Goal: Task Accomplishment & Management: Manage account settings

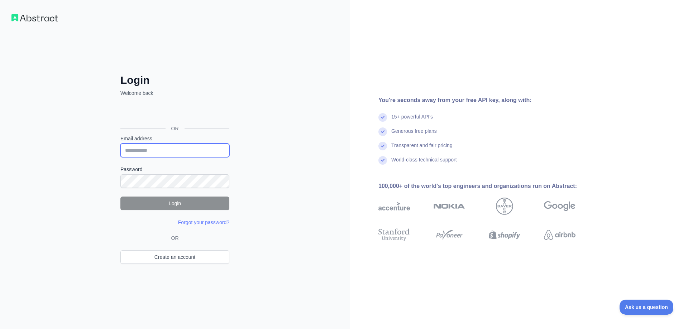
type input "**********"
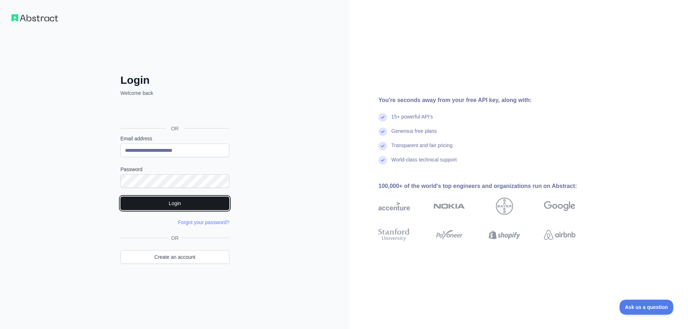
click at [142, 204] on button "Login" at bounding box center [174, 204] width 109 height 14
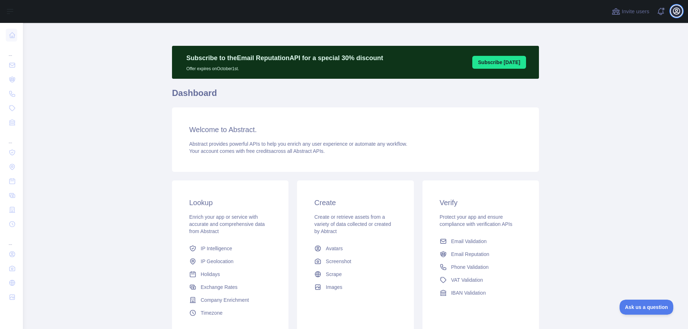
click at [674, 8] on icon "button" at bounding box center [676, 11] width 9 height 9
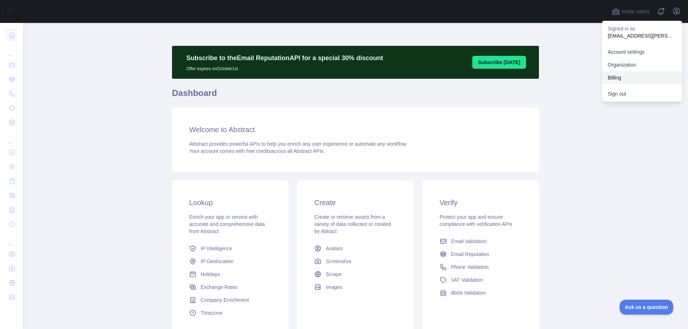
click at [624, 76] on button "Billing" at bounding box center [642, 77] width 80 height 13
